Goal: Check status: Check status

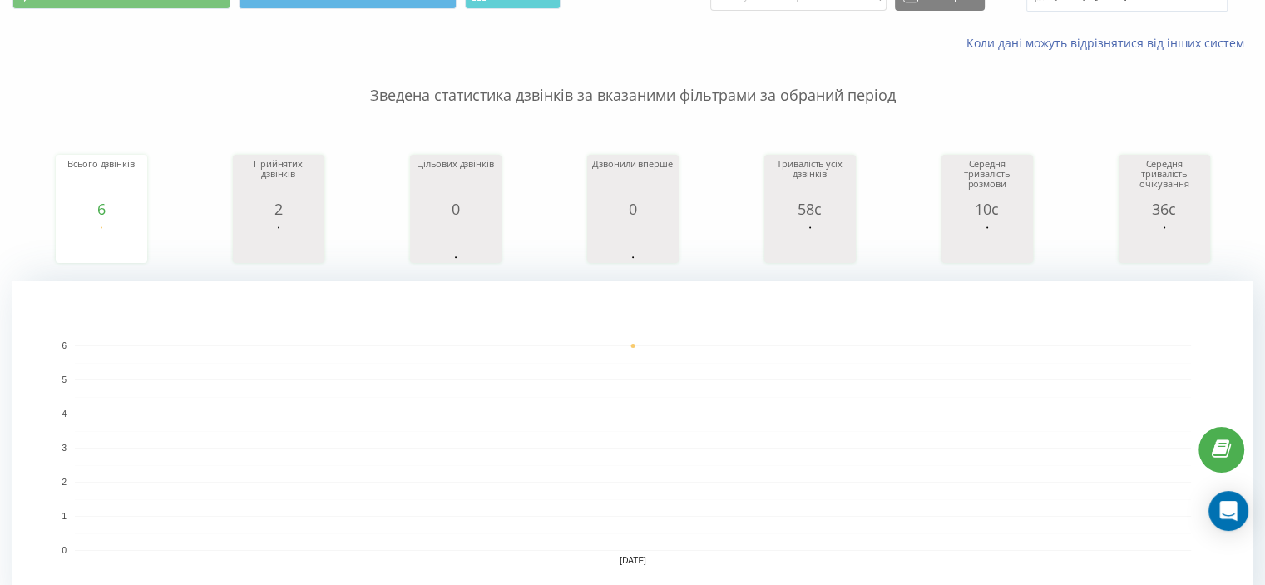
scroll to position [582, 0]
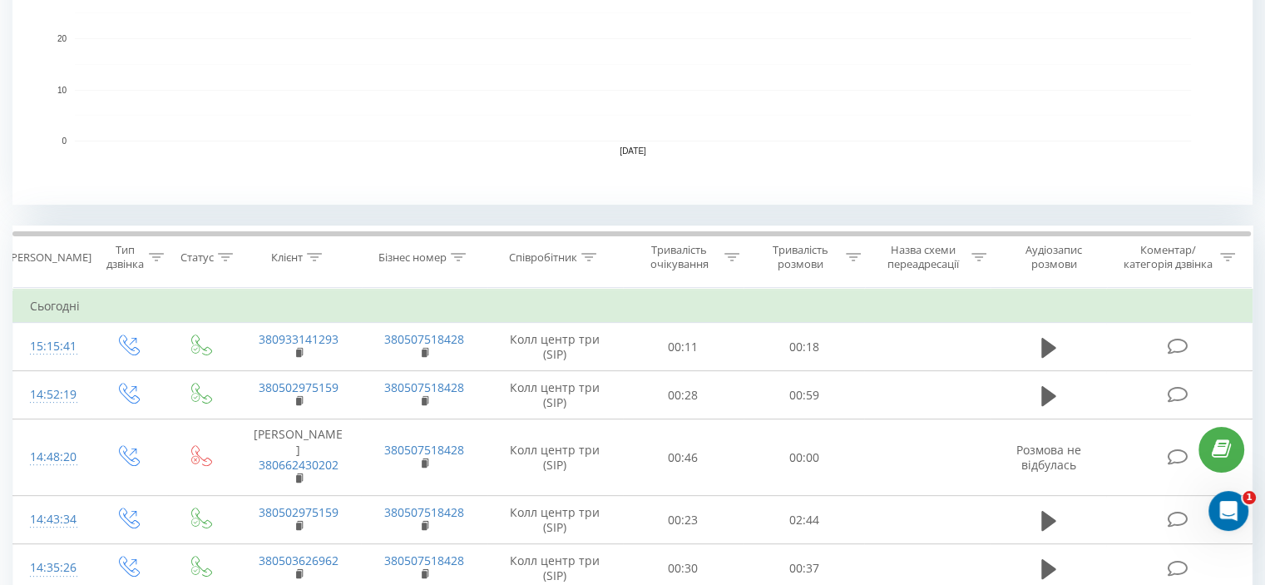
scroll to position [499, 0]
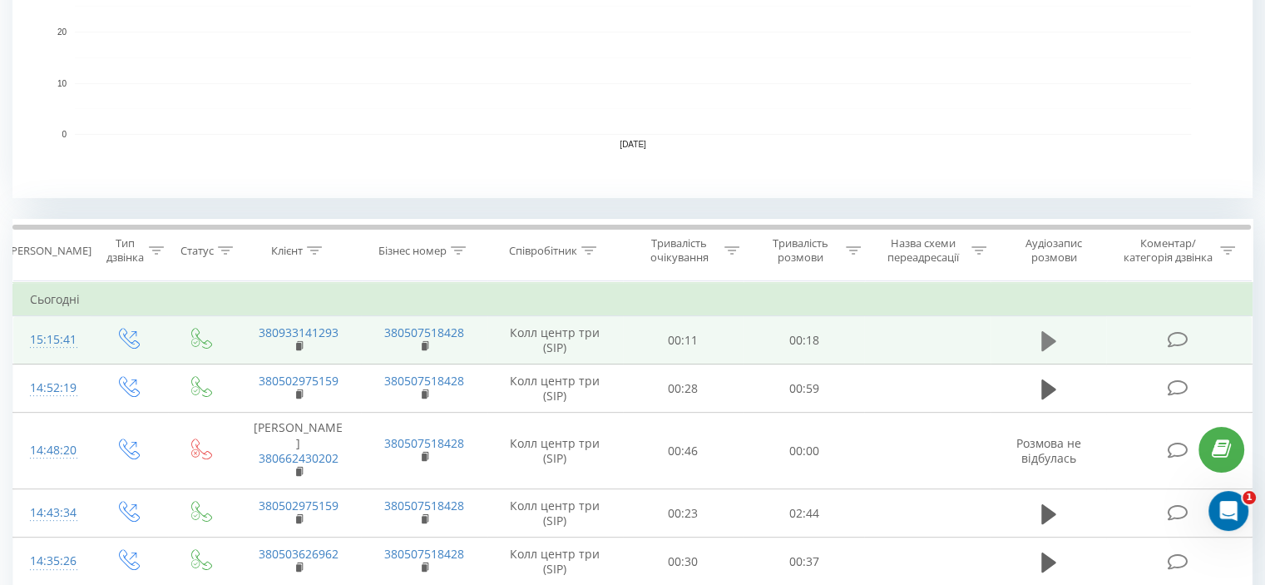
click at [1051, 333] on icon at bounding box center [1048, 340] width 15 height 23
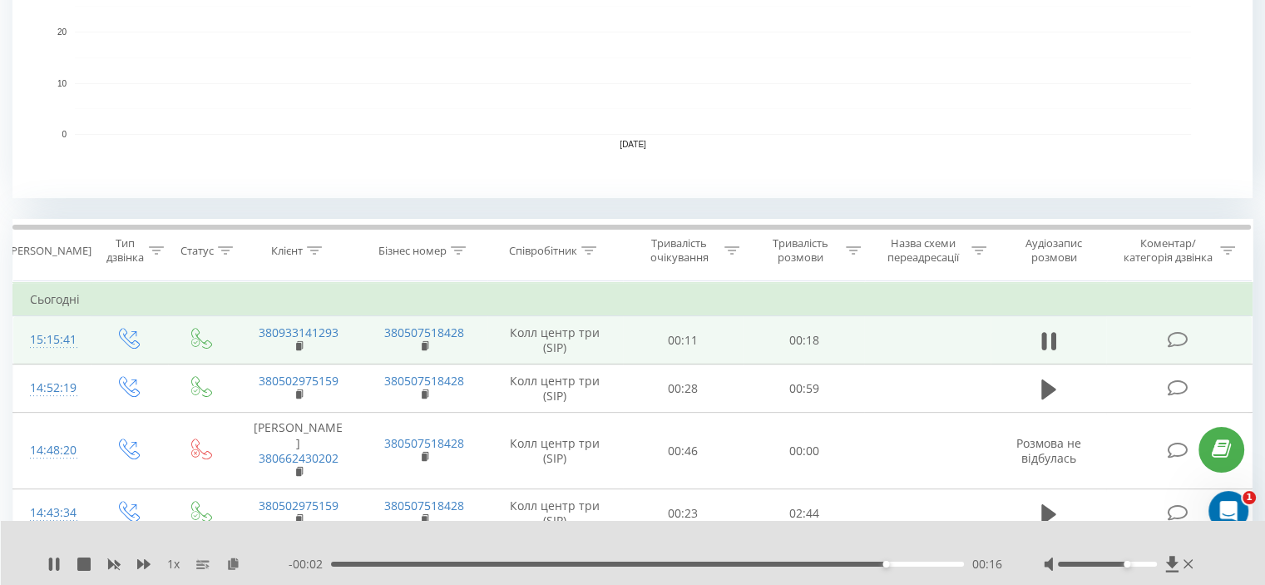
drag, startPoint x: 1105, startPoint y: 565, endPoint x: 1131, endPoint y: 555, distance: 28.4
click at [1131, 555] on div "1 x - 00:02 00:16 00:16" at bounding box center [633, 553] width 1265 height 64
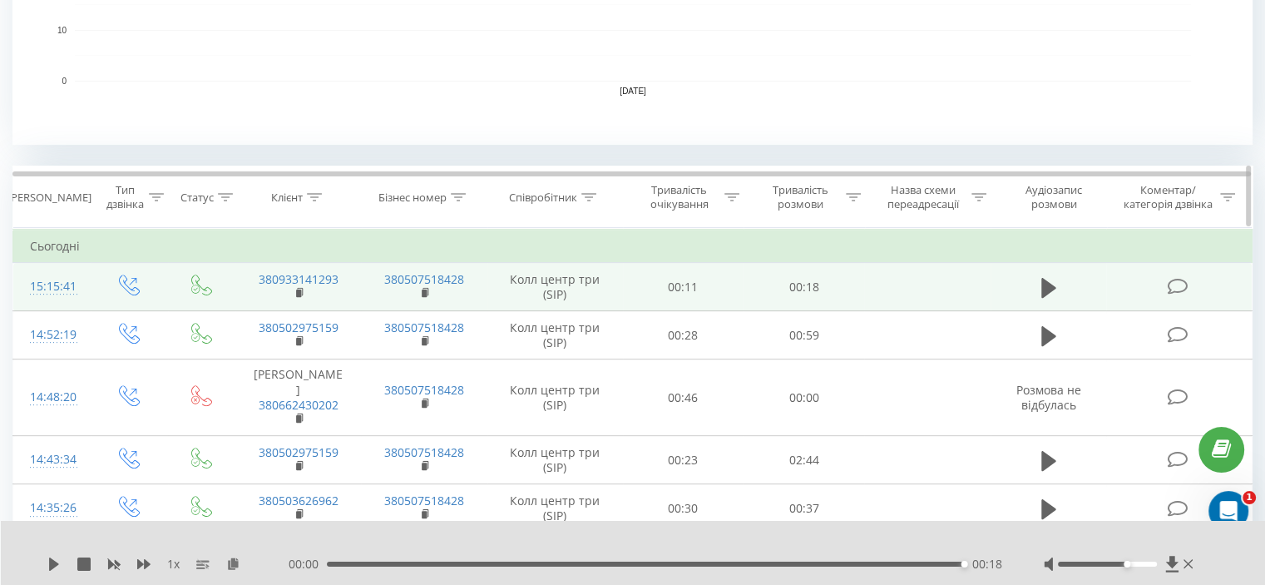
scroll to position [582, 0]
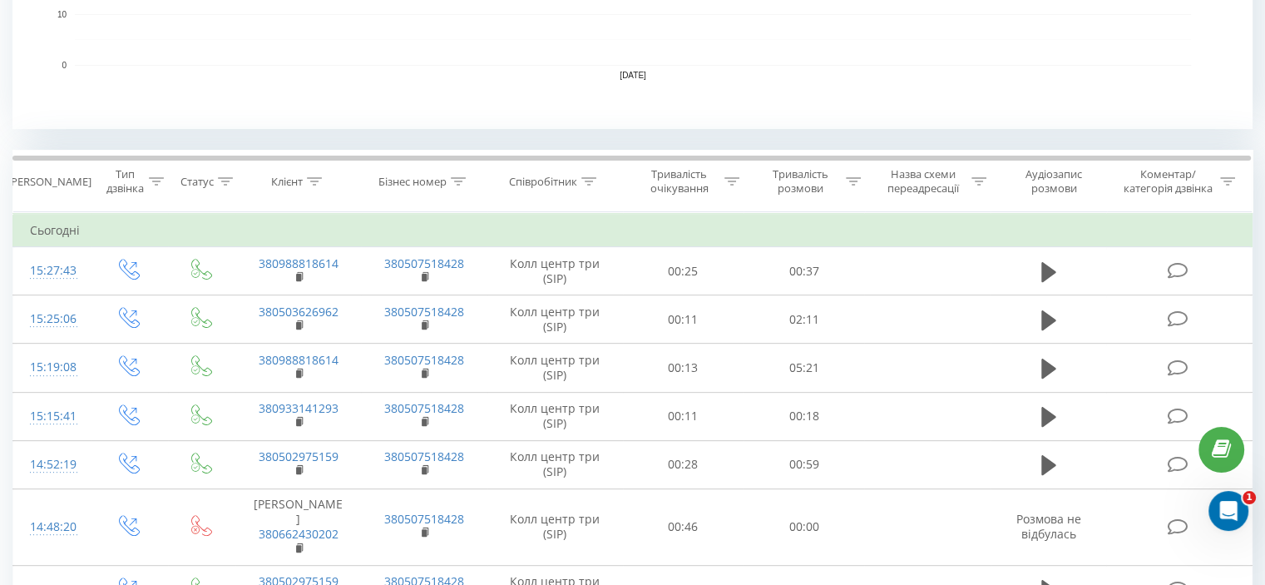
scroll to position [582, 0]
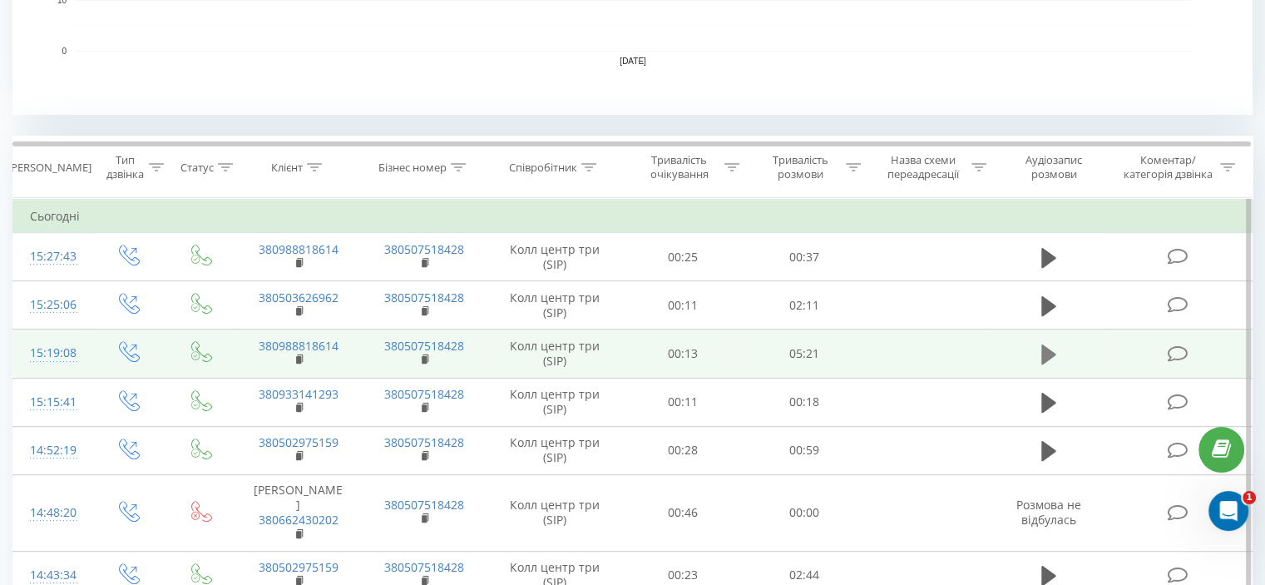
click at [1042, 347] on icon at bounding box center [1048, 354] width 15 height 20
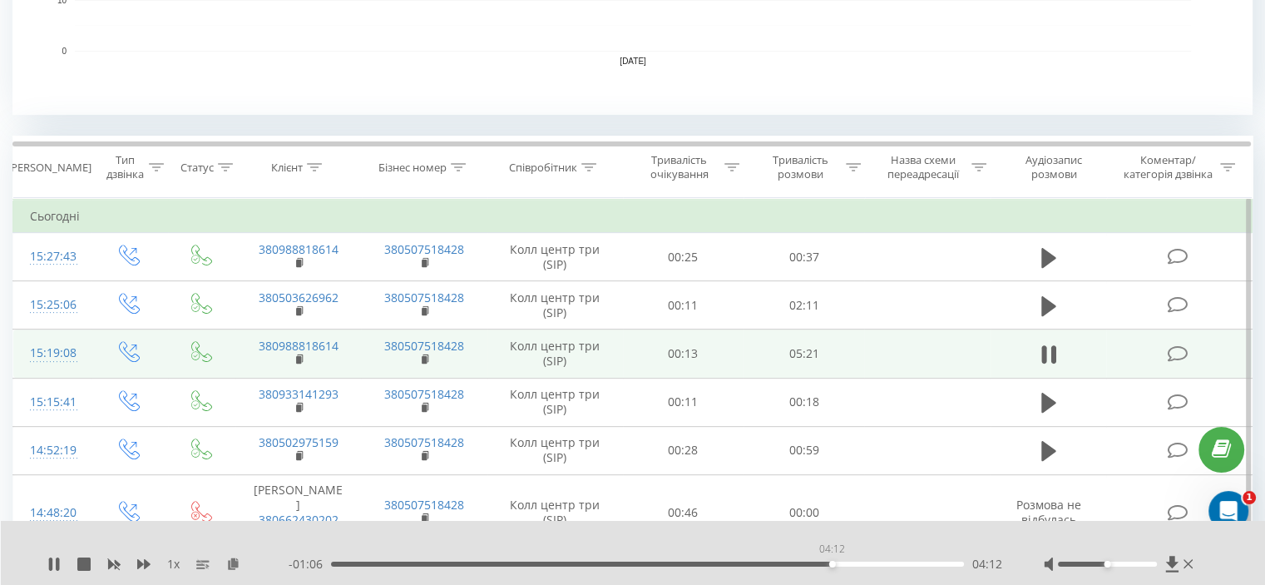
drag, startPoint x: 333, startPoint y: 565, endPoint x: 832, endPoint y: 617, distance: 501.8
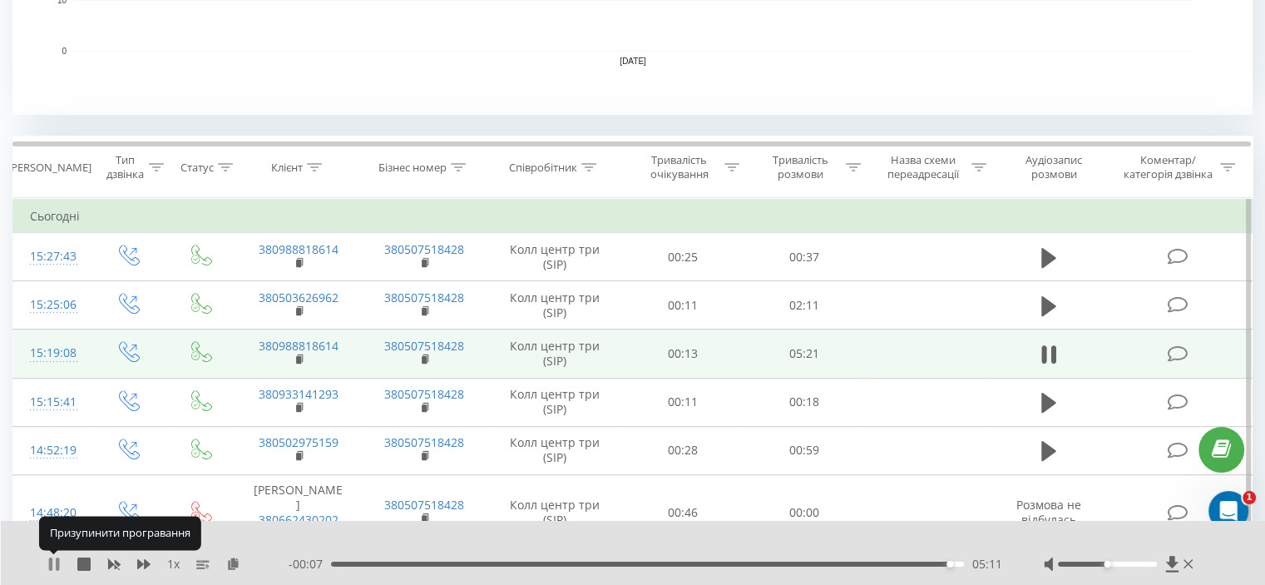
click at [56, 563] on icon at bounding box center [57, 563] width 3 height 13
